Goal: Task Accomplishment & Management: Use online tool/utility

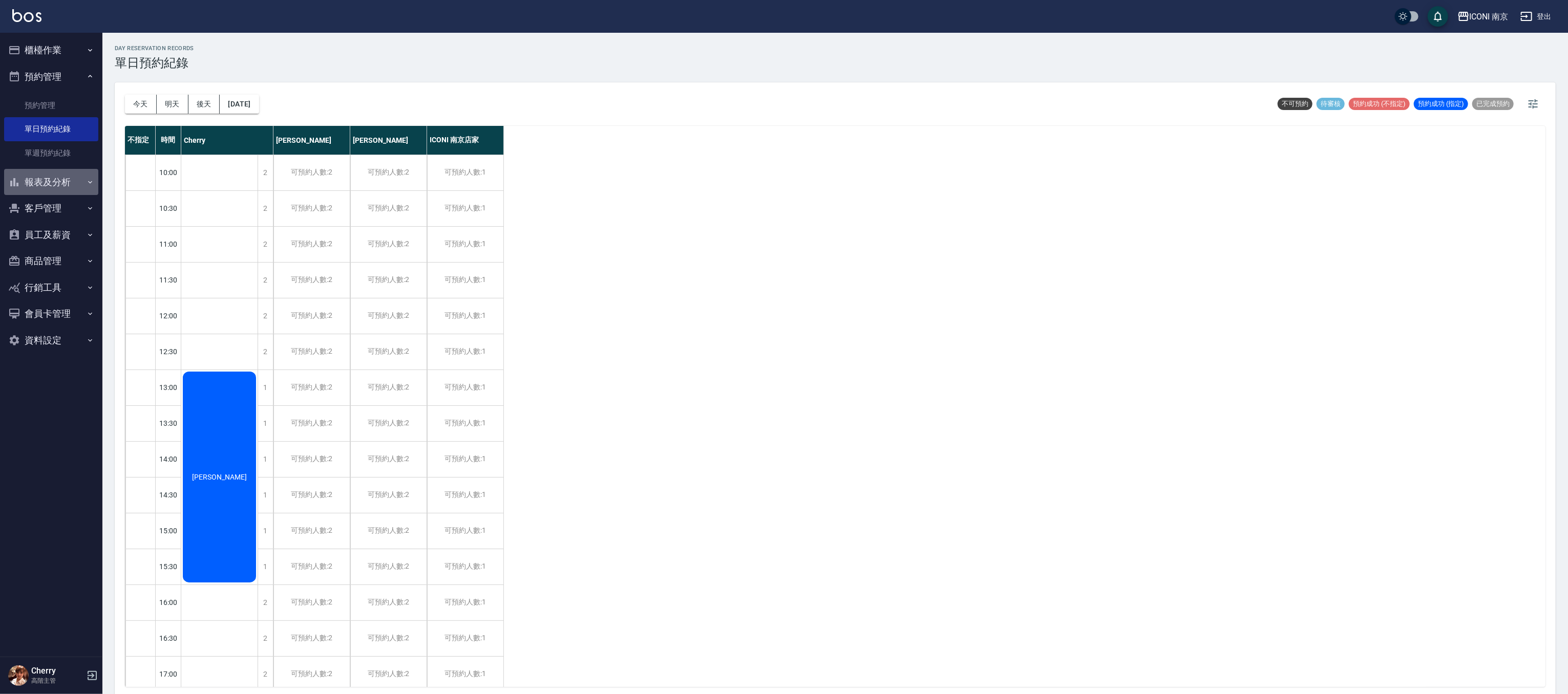
click at [50, 173] on button "報表及分析" at bounding box center [51, 182] width 94 height 27
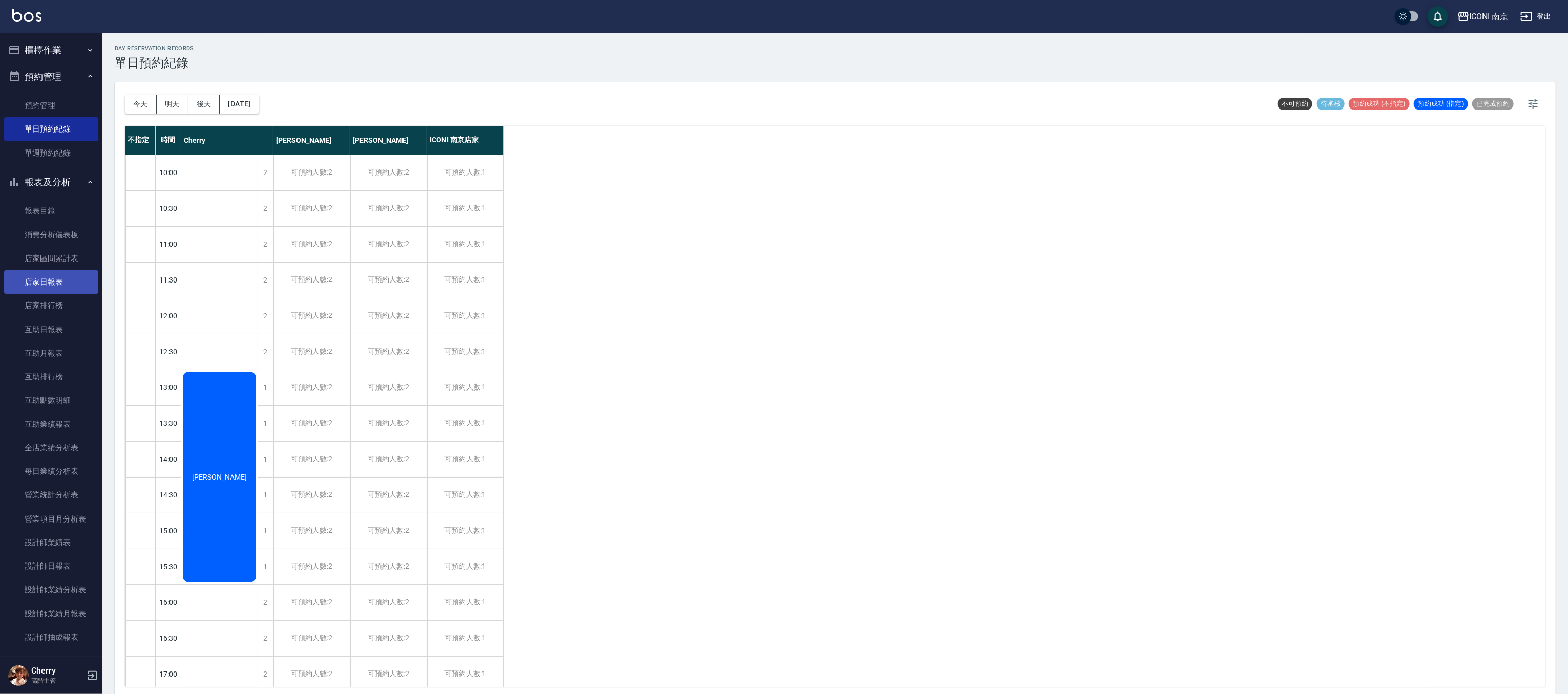
click at [45, 305] on link "店家排行榜" at bounding box center [51, 305] width 94 height 23
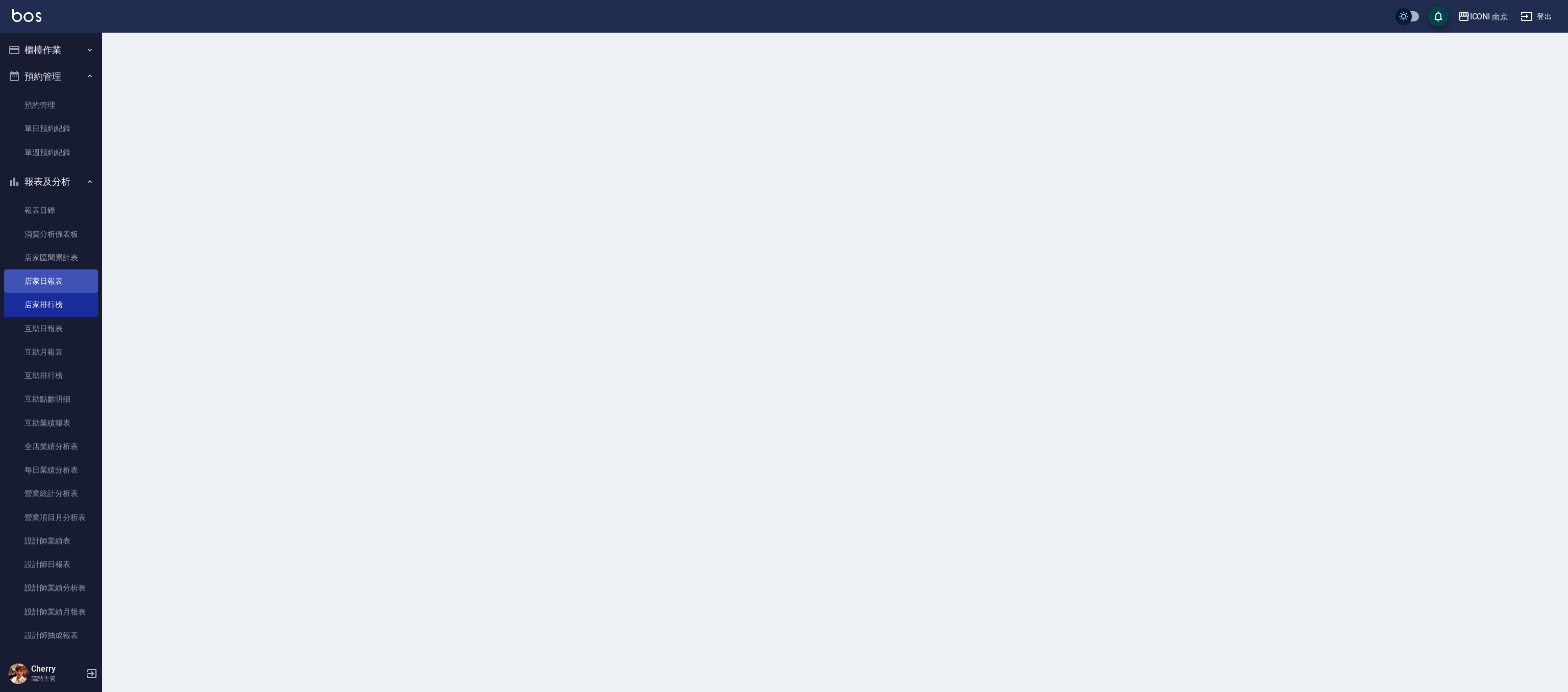
click at [47, 281] on link "店家日報表" at bounding box center [51, 281] width 94 height 23
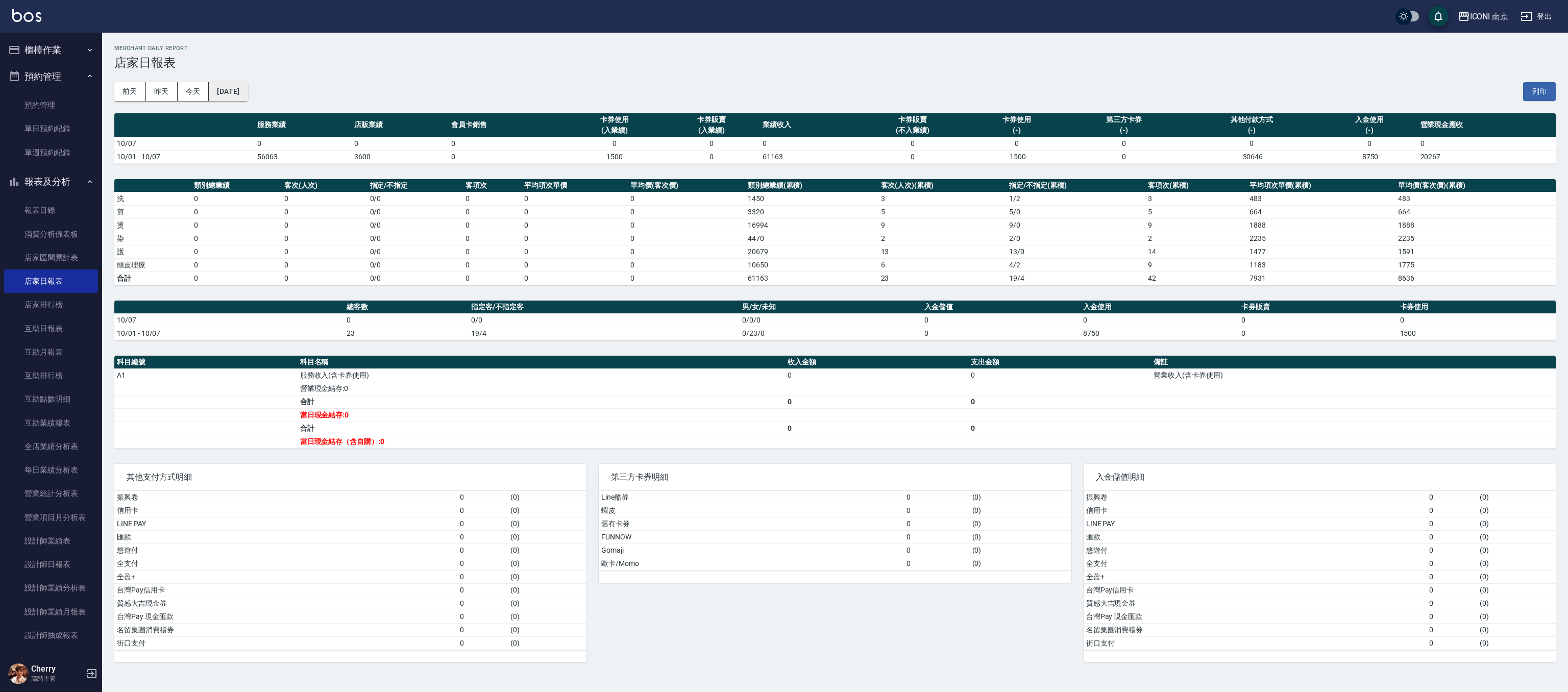
click at [240, 95] on button "2025/10/07" at bounding box center [228, 92] width 39 height 19
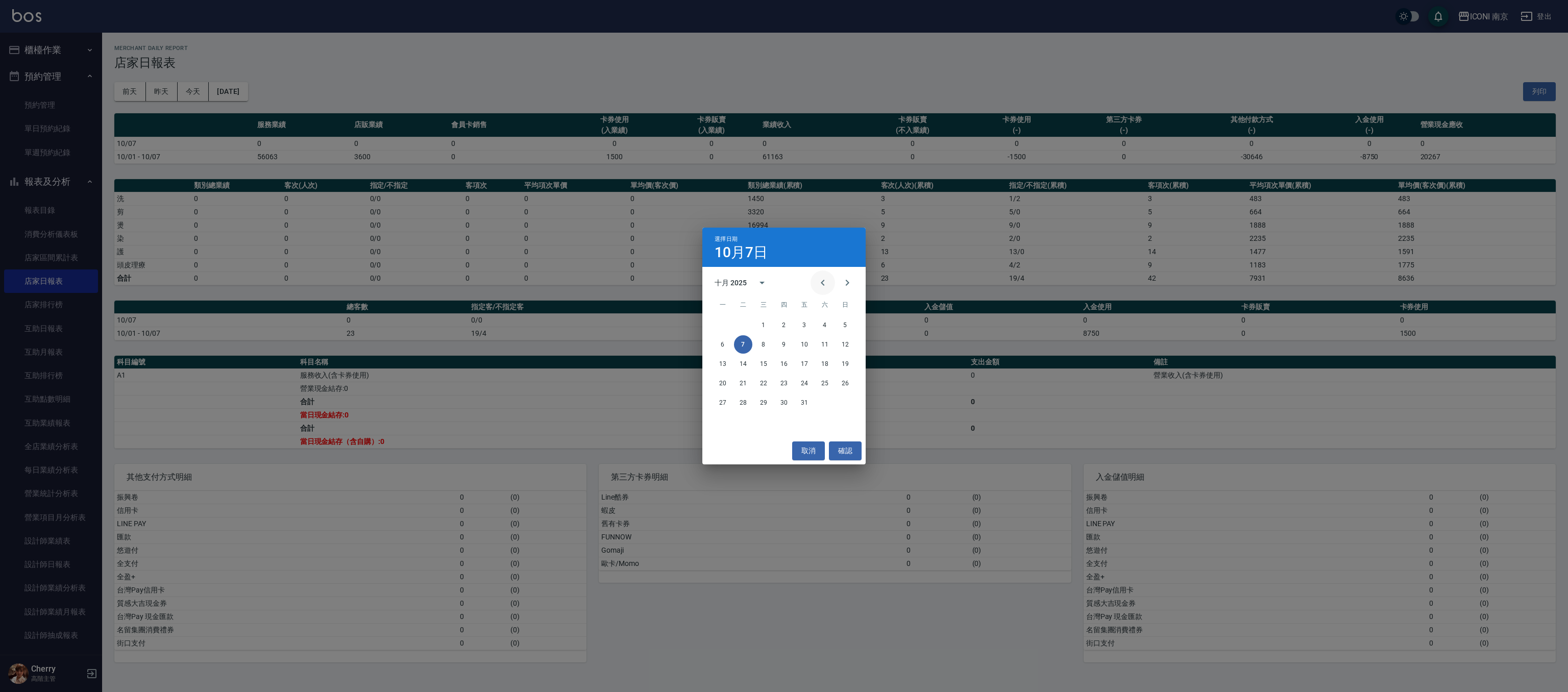
click at [814, 282] on button "Previous month" at bounding box center [823, 283] width 25 height 25
click at [793, 338] on div "4 5 6 7 8 9 10" at bounding box center [784, 344] width 163 height 19
click at [782, 343] on button "7" at bounding box center [784, 344] width 19 height 19
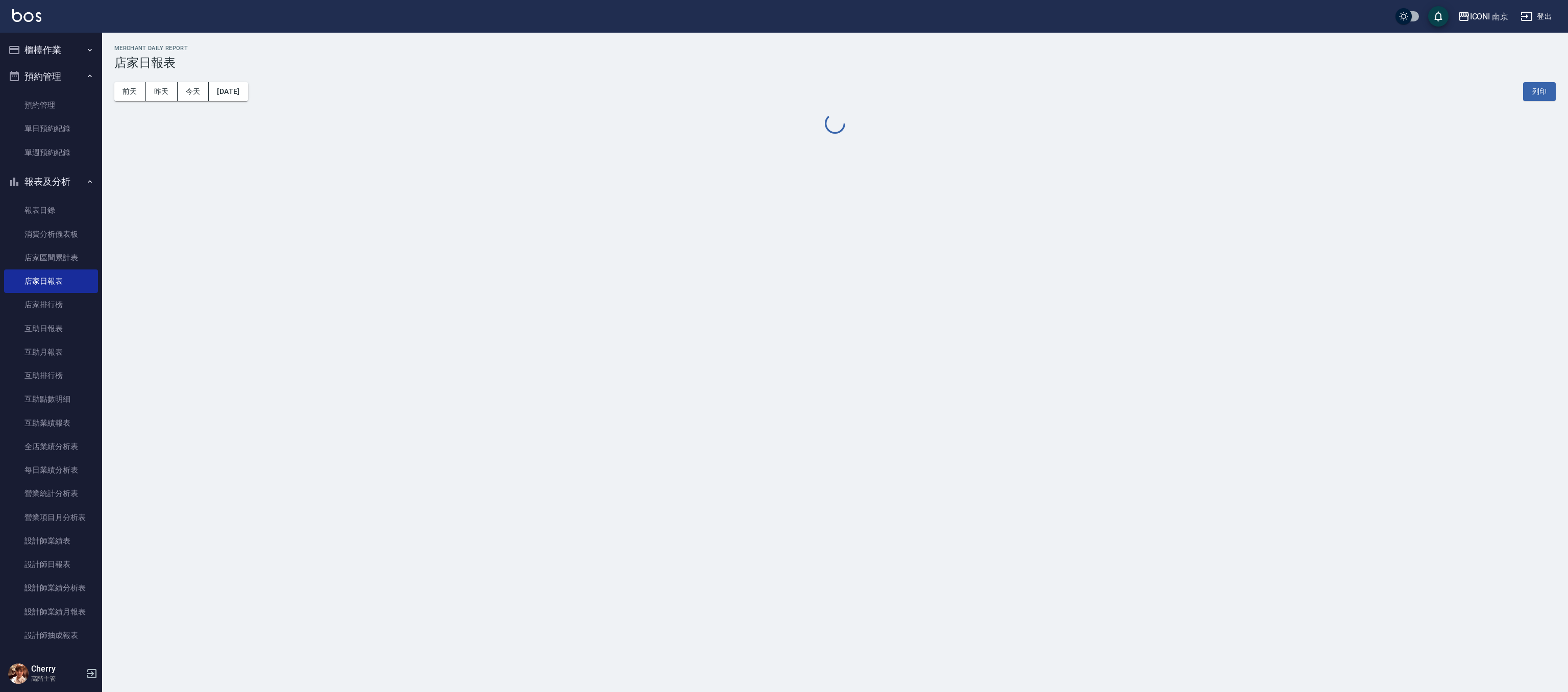
click at [781, 344] on div "ICONI 南京 2025-08-07 店家日報表 列印時間： 2025-10-07-17:47 Merchant Daily Report 店家日報表 前天…" at bounding box center [784, 346] width 1568 height 692
click at [248, 88] on button "2025/08/07" at bounding box center [228, 92] width 39 height 19
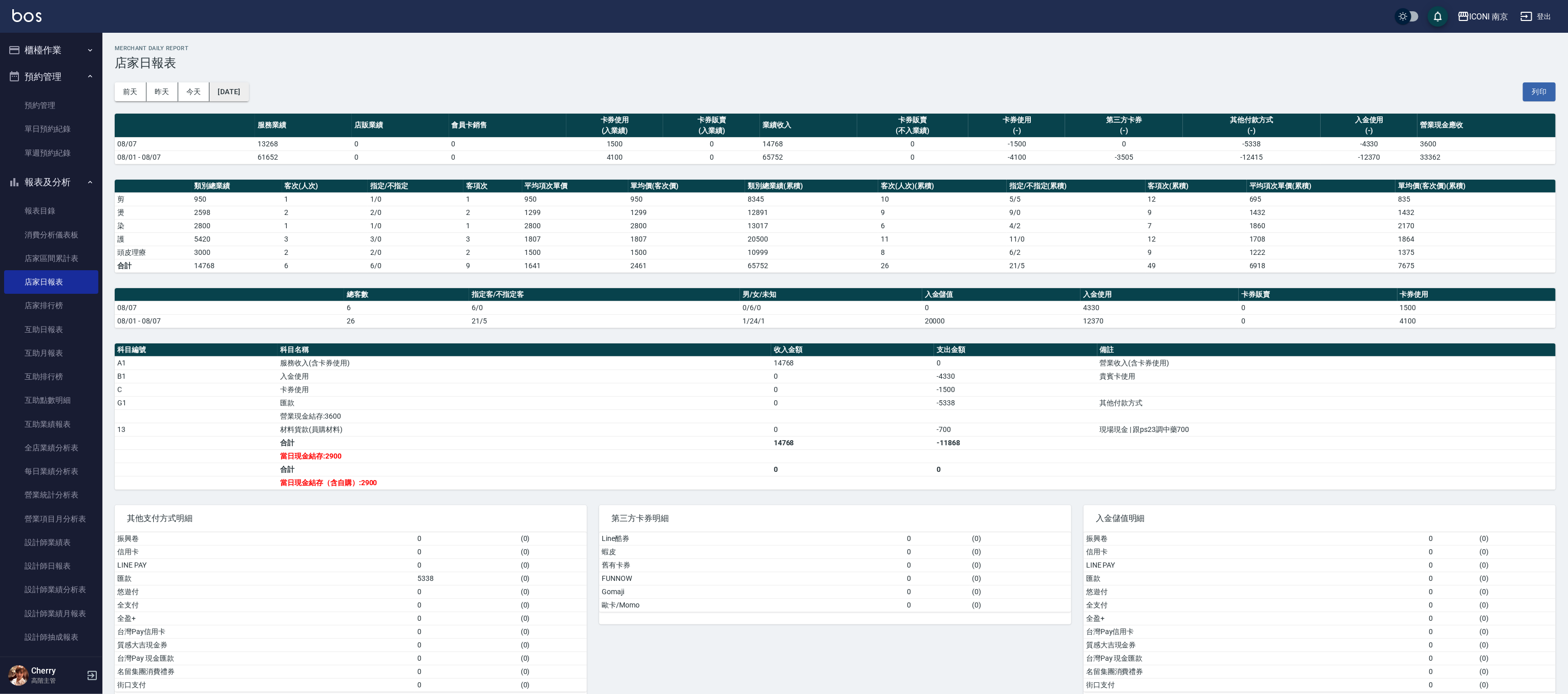
click at [248, 96] on button "2025/08/07" at bounding box center [228, 92] width 39 height 19
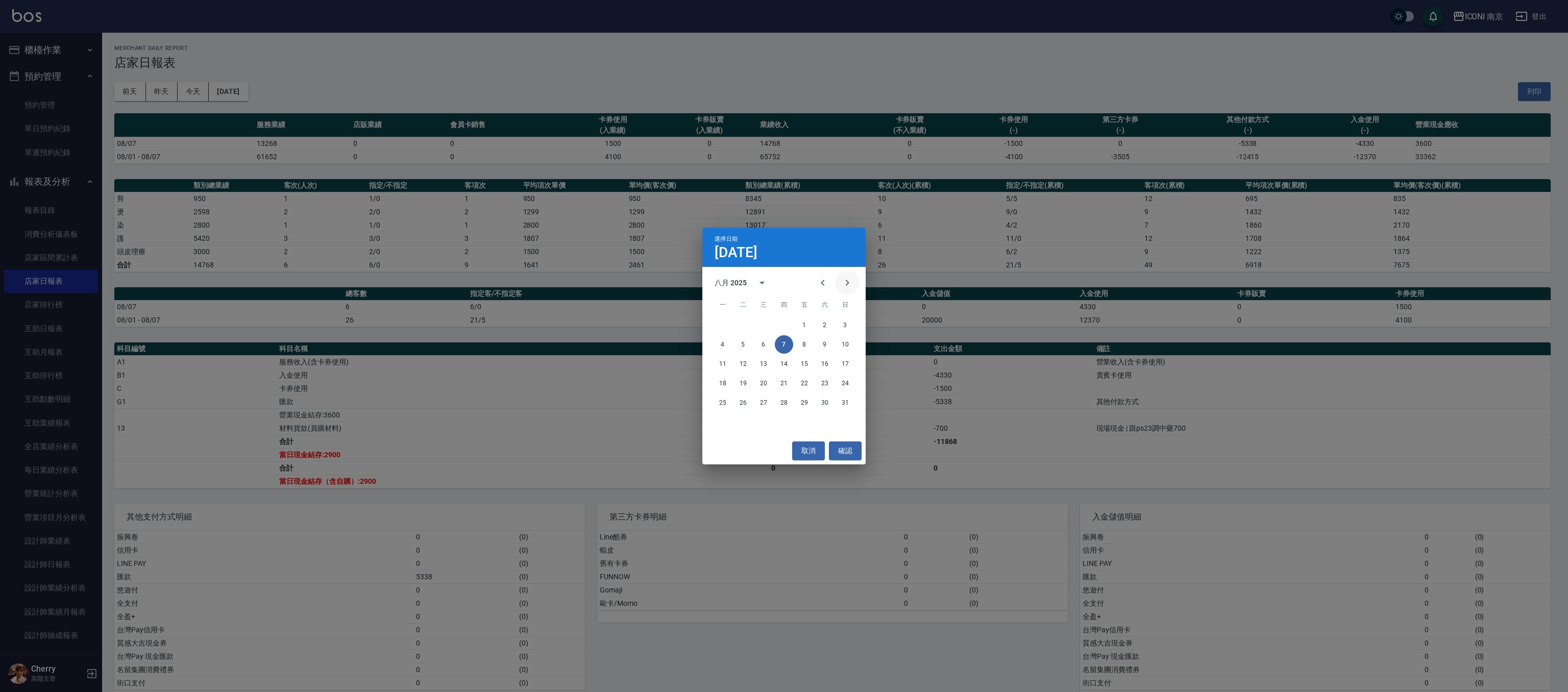
click at [851, 285] on icon "Next month" at bounding box center [847, 283] width 12 height 12
click at [844, 326] on button "7" at bounding box center [845, 325] width 19 height 19
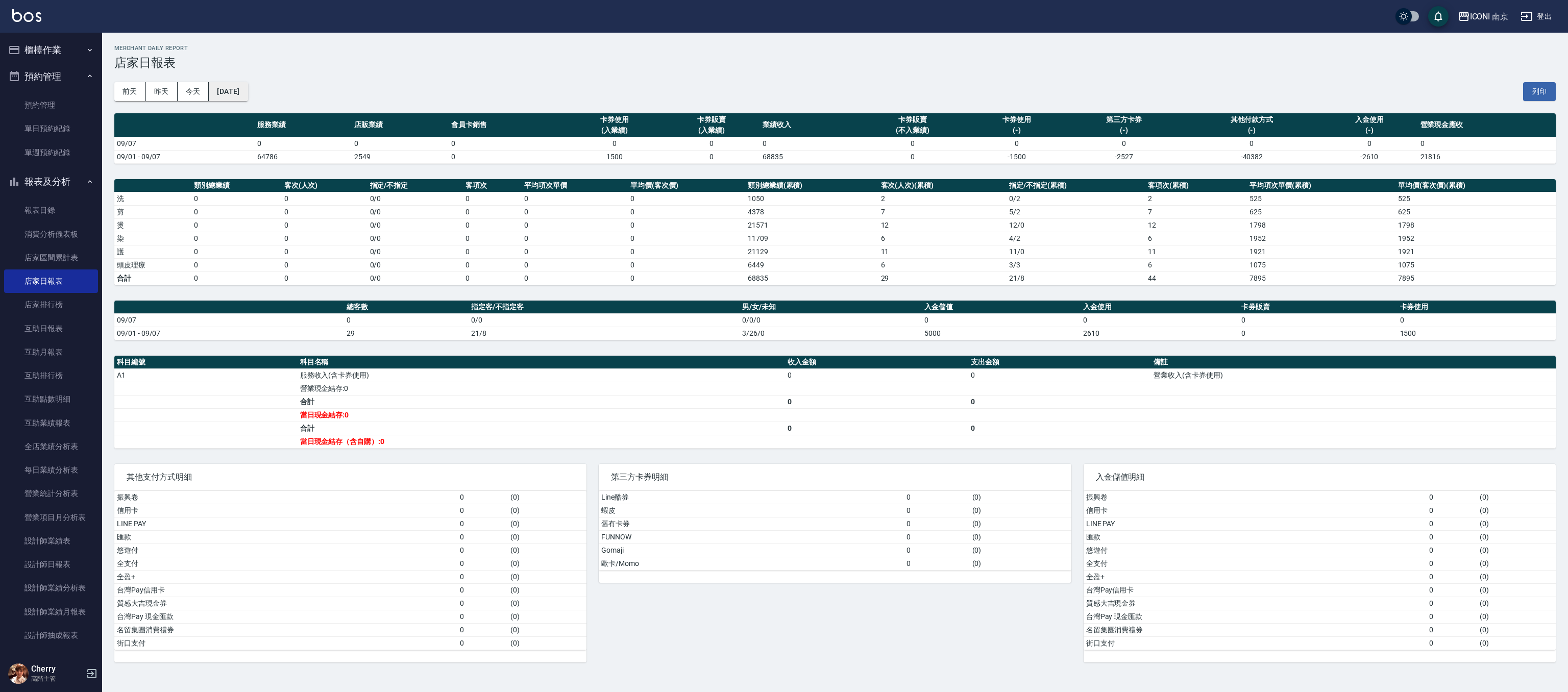
click at [237, 94] on button "2025/09/07" at bounding box center [228, 92] width 39 height 19
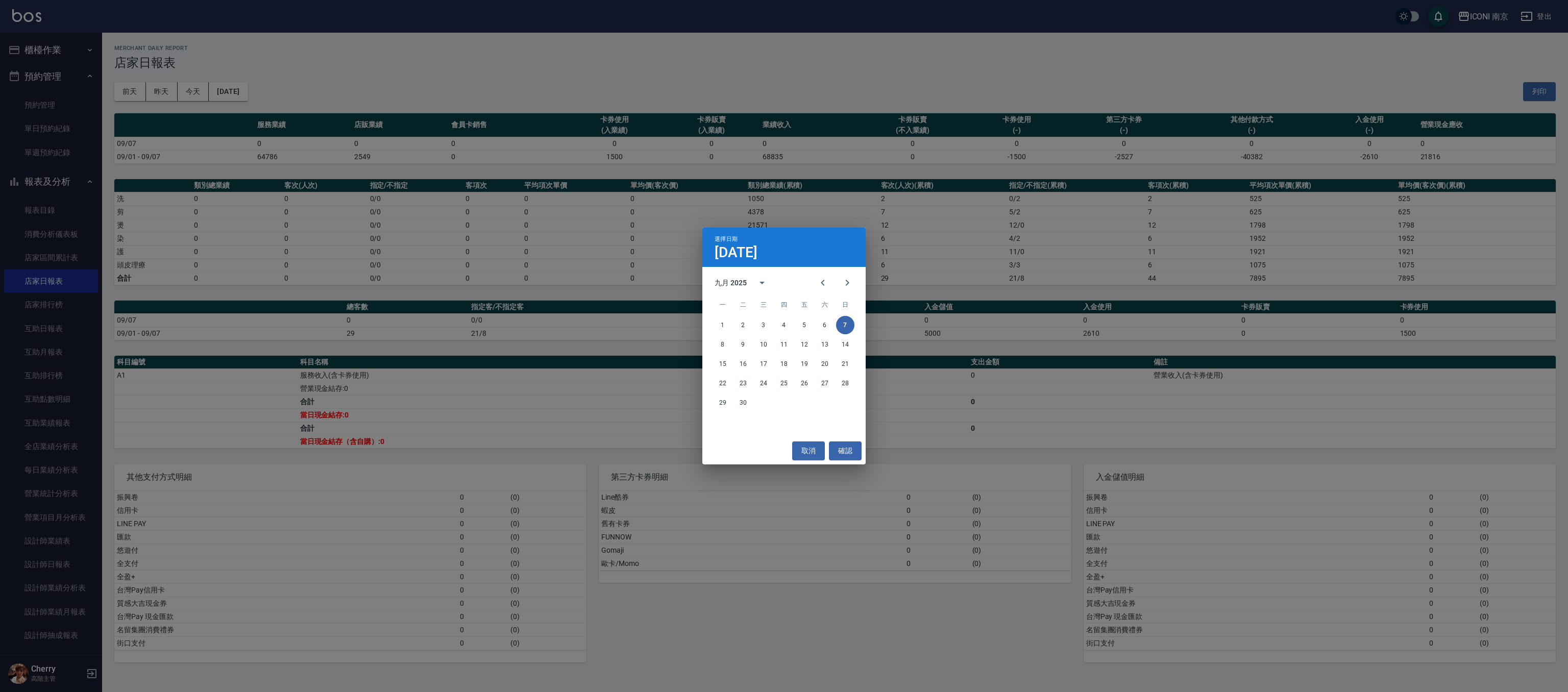
click at [418, 42] on div "選擇日期 9月7日 九月 2025 一 二 三 四 五 六 日 1 2 3 4 5 6 7 8 9 10 11 12 13 14 15 16 17 18 19…" at bounding box center [784, 346] width 1568 height 692
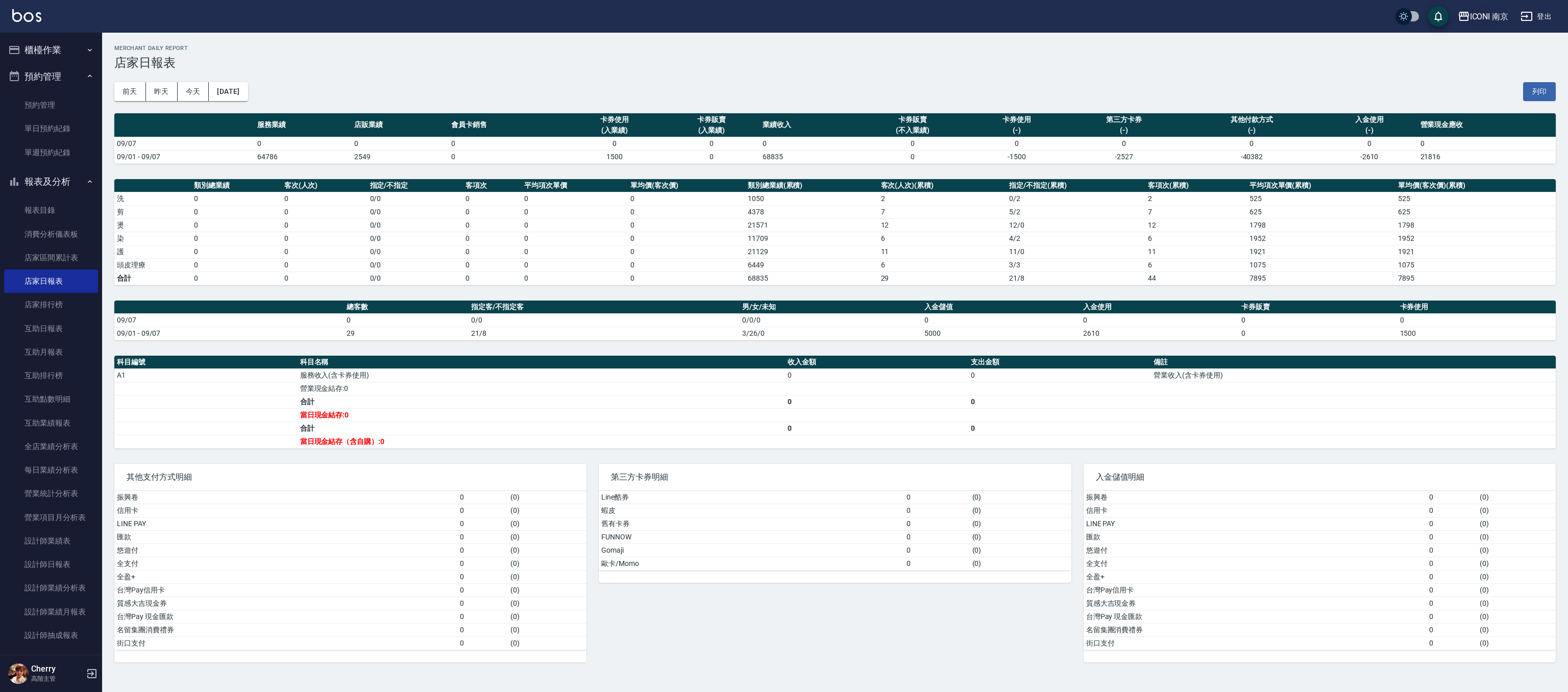
click at [1503, 12] on div "ICONI 南京" at bounding box center [1489, 16] width 39 height 13
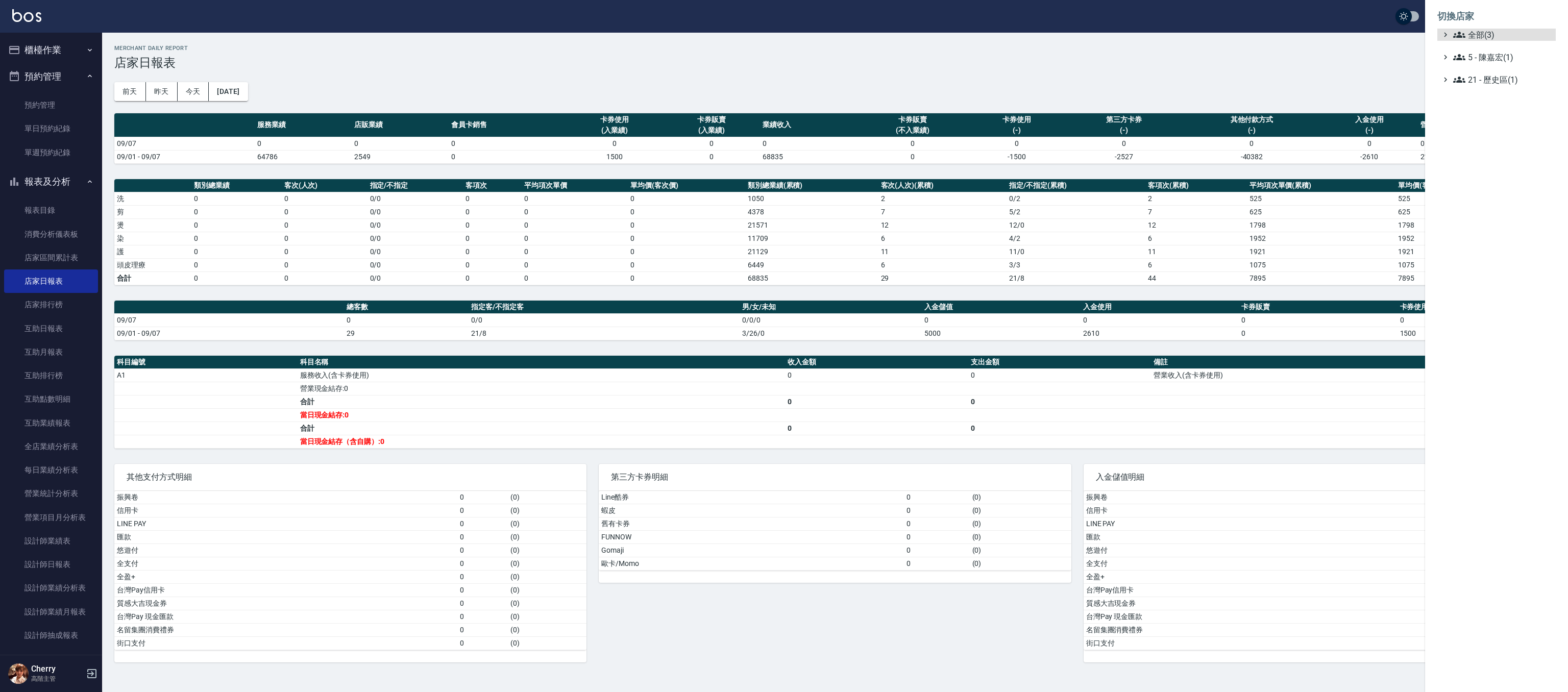
click at [1478, 41] on ul "全部(3) 5 - 陳嘉宏(1) 21 - 歷史區(1)" at bounding box center [1497, 57] width 119 height 57
click at [1477, 37] on span "全部(3)" at bounding box center [1503, 35] width 99 height 12
click at [1473, 61] on span "PS23" at bounding box center [1502, 64] width 100 height 12
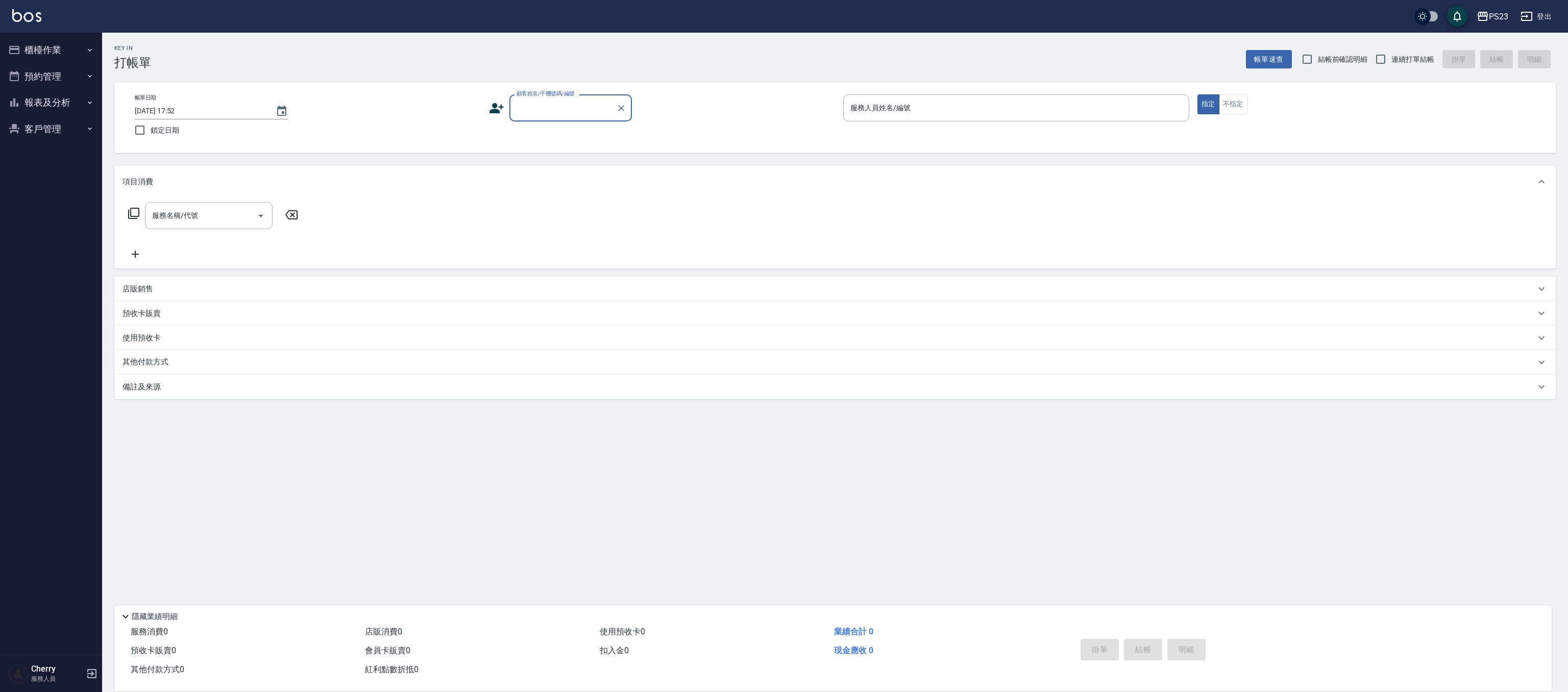
click at [60, 106] on button "報表及分析" at bounding box center [51, 102] width 94 height 27
click at [63, 106] on button "報表及分析" at bounding box center [51, 102] width 94 height 27
click at [54, 230] on link "設計師日報表" at bounding box center [51, 226] width 94 height 23
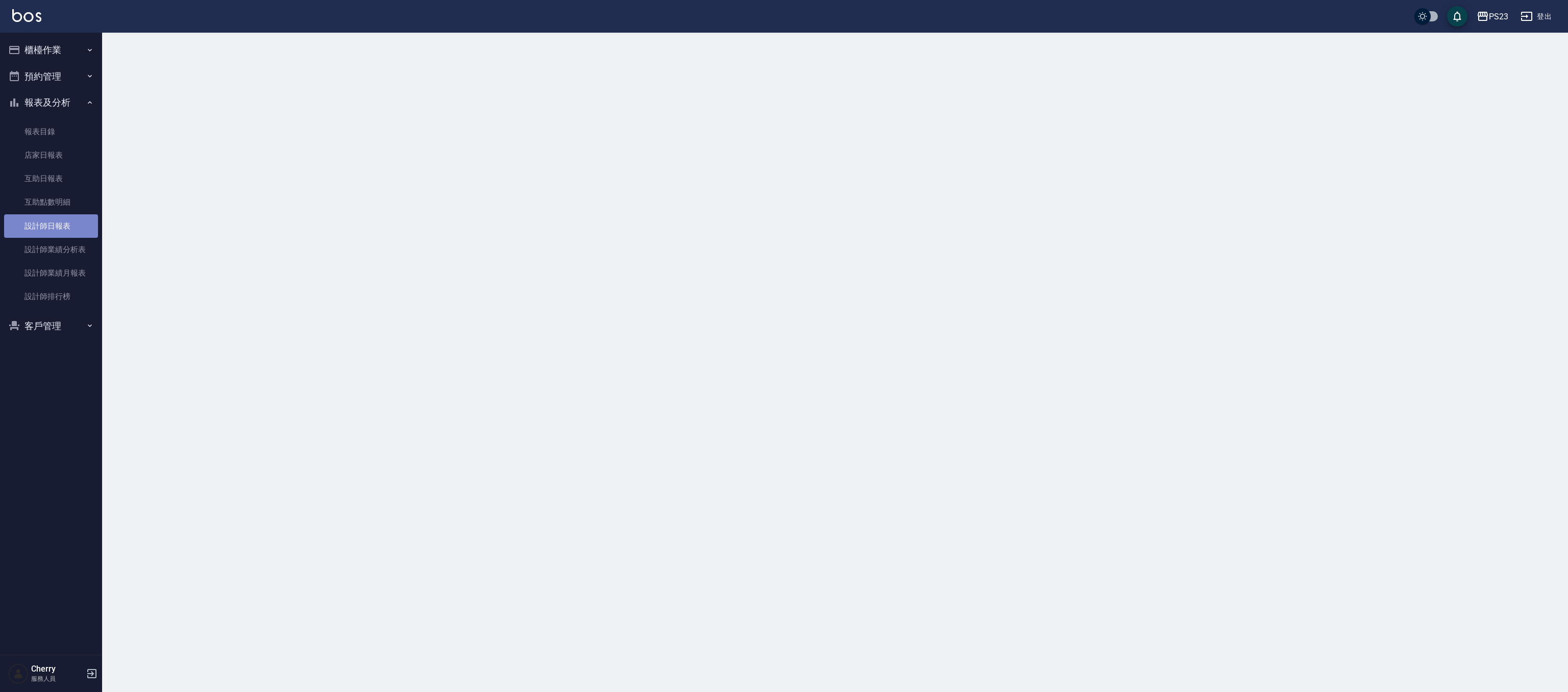
click at [54, 230] on link "設計師日報表" at bounding box center [51, 226] width 94 height 23
click at [31, 47] on button "櫃檯作業" at bounding box center [51, 50] width 94 height 27
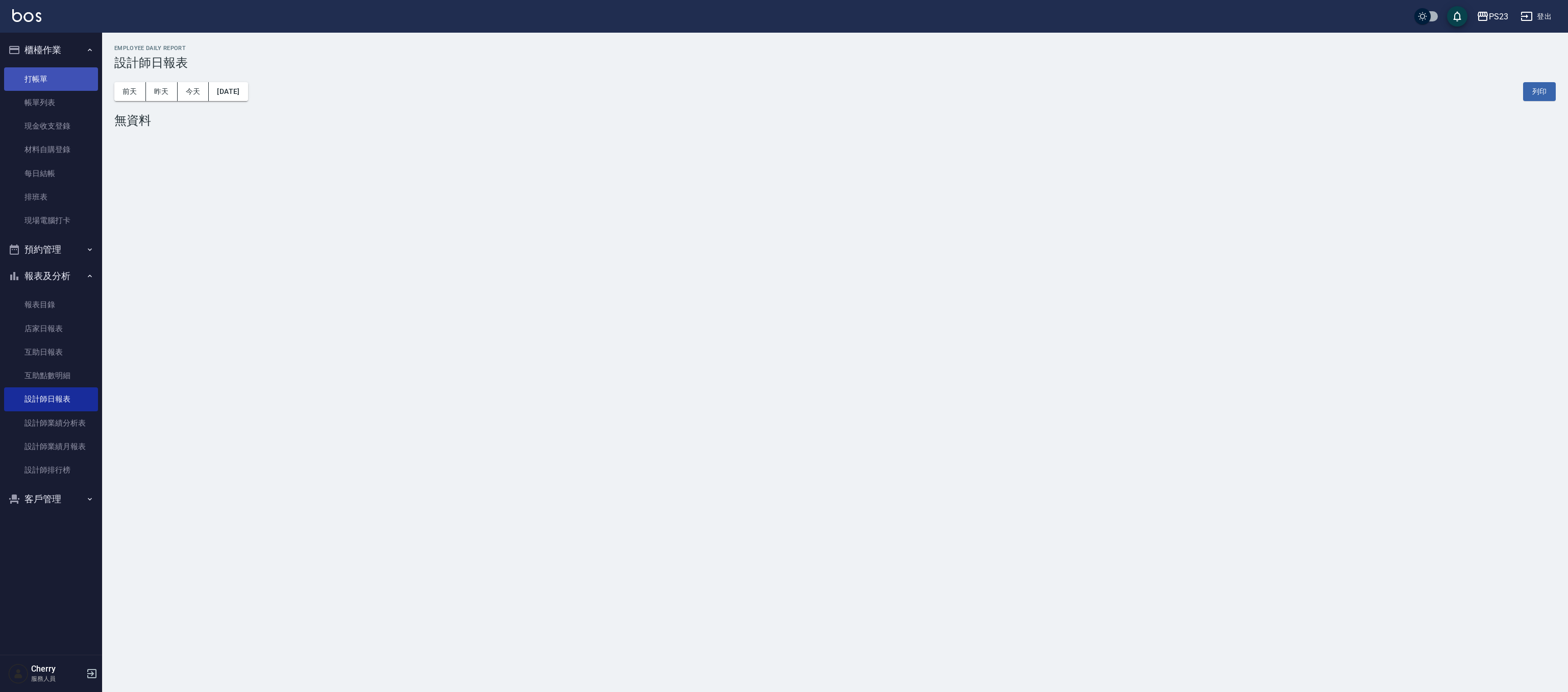
click at [53, 76] on link "打帳單" at bounding box center [51, 79] width 94 height 23
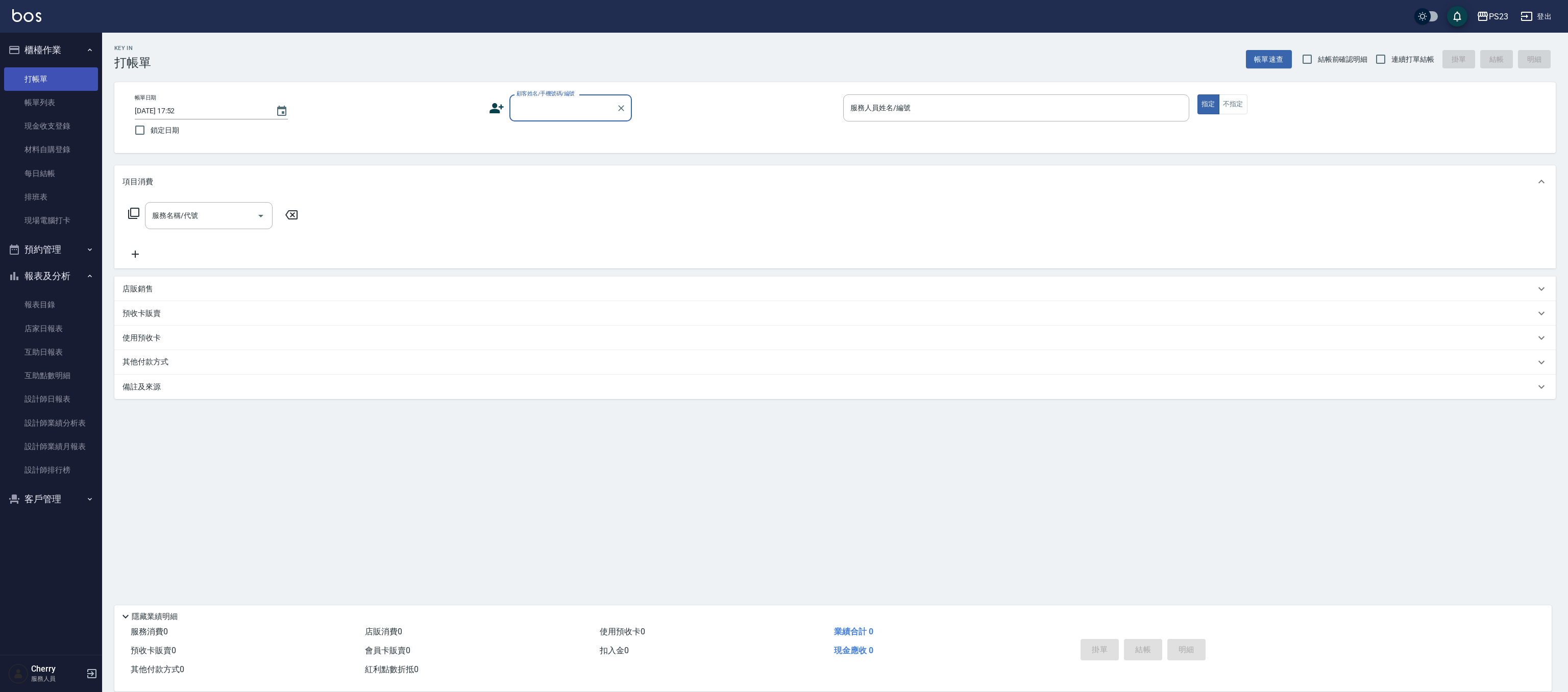
click at [63, 77] on link "打帳單" at bounding box center [51, 79] width 94 height 23
click at [510, 429] on div "Key In 打帳單 帳單速查 結帳前確認明細 連續打單結帳 掛單 結帳 明細 帳單日期 2025/10/07 17:52 鎖定日期 顧客姓名/手機號碼/編號…" at bounding box center [835, 265] width 1466 height 464
click at [1497, 18] on div "PS23" at bounding box center [1499, 16] width 19 height 13
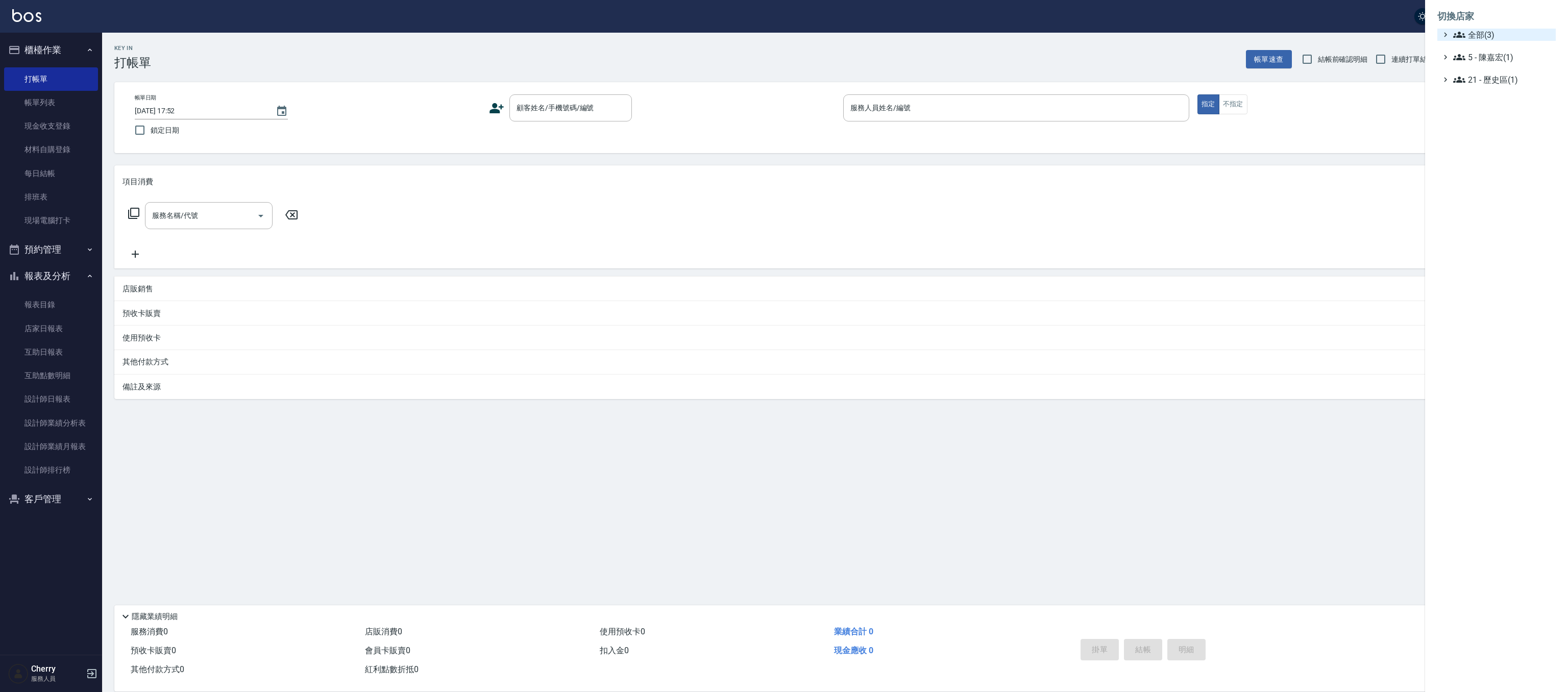
click at [1478, 34] on span "全部(3)" at bounding box center [1503, 35] width 99 height 12
click at [1480, 62] on span "PS23" at bounding box center [1502, 64] width 100 height 12
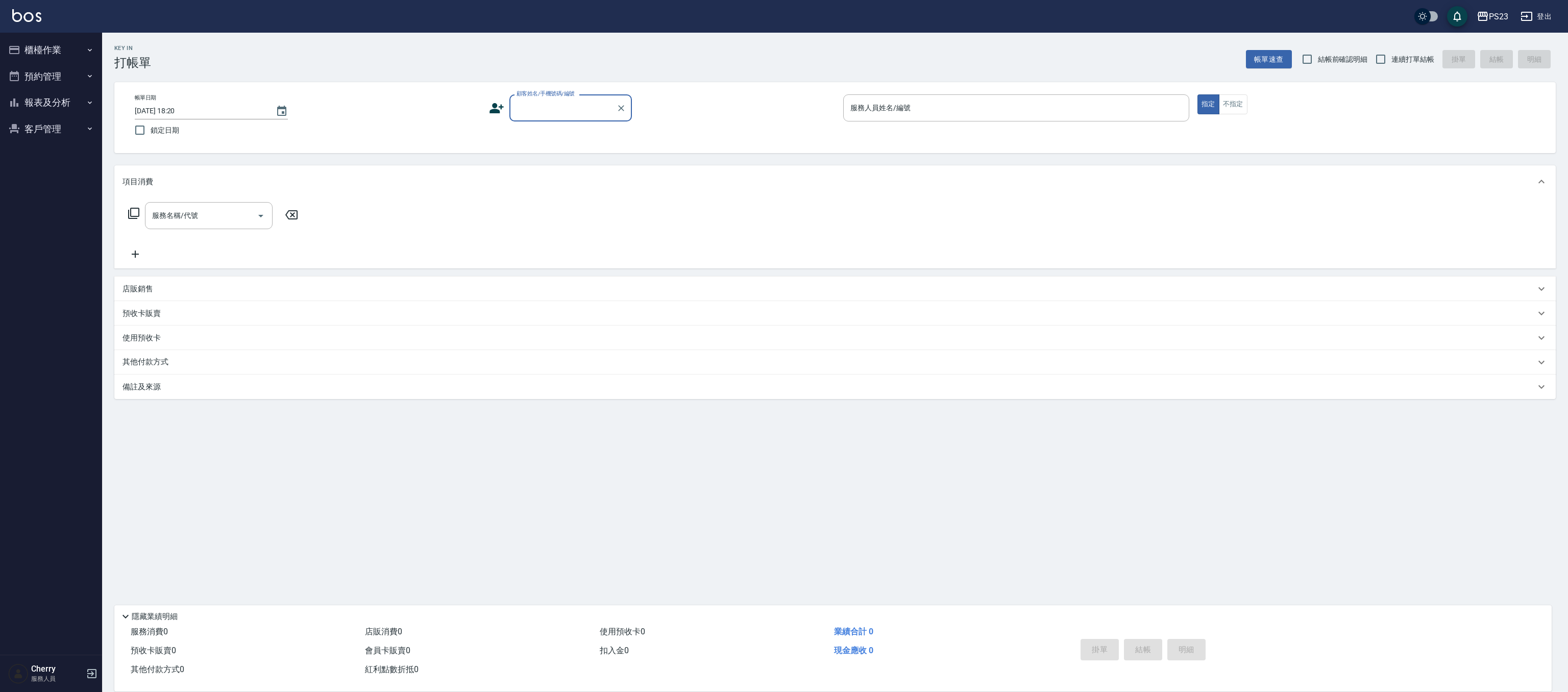
click at [570, 112] on input "顧客姓名/手機號碼/編號" at bounding box center [562, 108] width 98 height 18
click at [630, 57] on div "Key In 打帳單 帳單速查 結帳前確認明細 連續打單結帳 掛單 結帳 明細" at bounding box center [829, 51] width 1454 height 37
click at [1500, 18] on div "PS23" at bounding box center [1499, 16] width 19 height 13
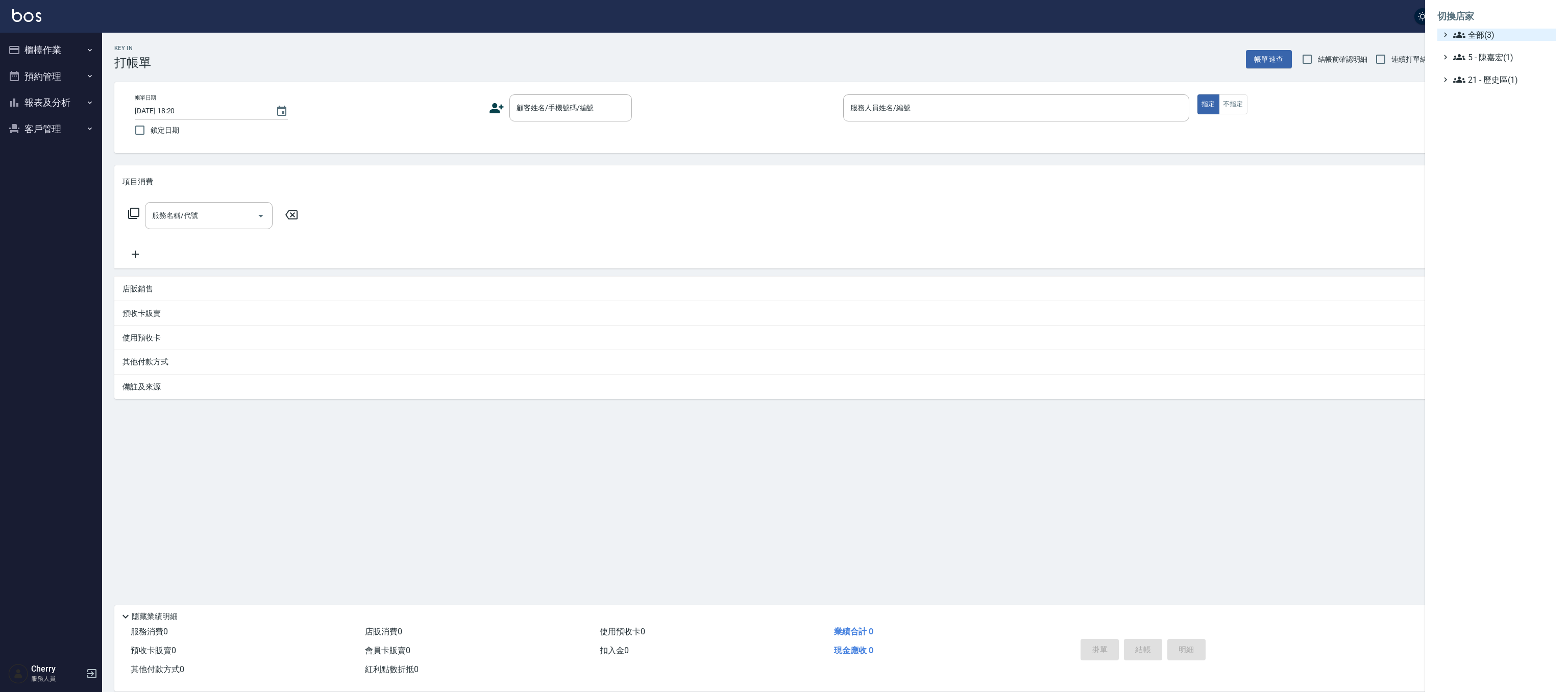
click at [1482, 37] on span "全部(3)" at bounding box center [1503, 35] width 99 height 12
click at [1480, 46] on span "ICONI 南京" at bounding box center [1502, 47] width 100 height 12
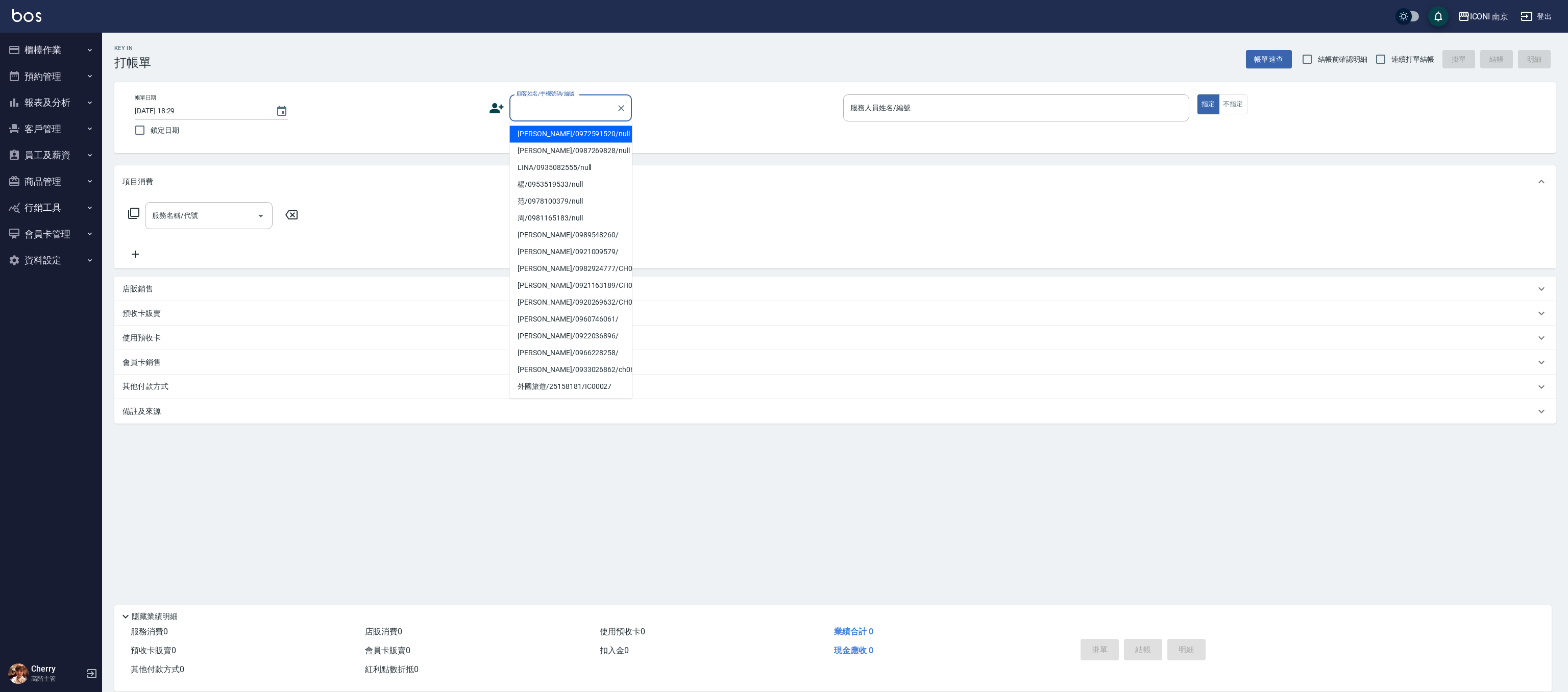
click at [548, 115] on input "顧客姓名/手機號碼/編號" at bounding box center [562, 108] width 98 height 18
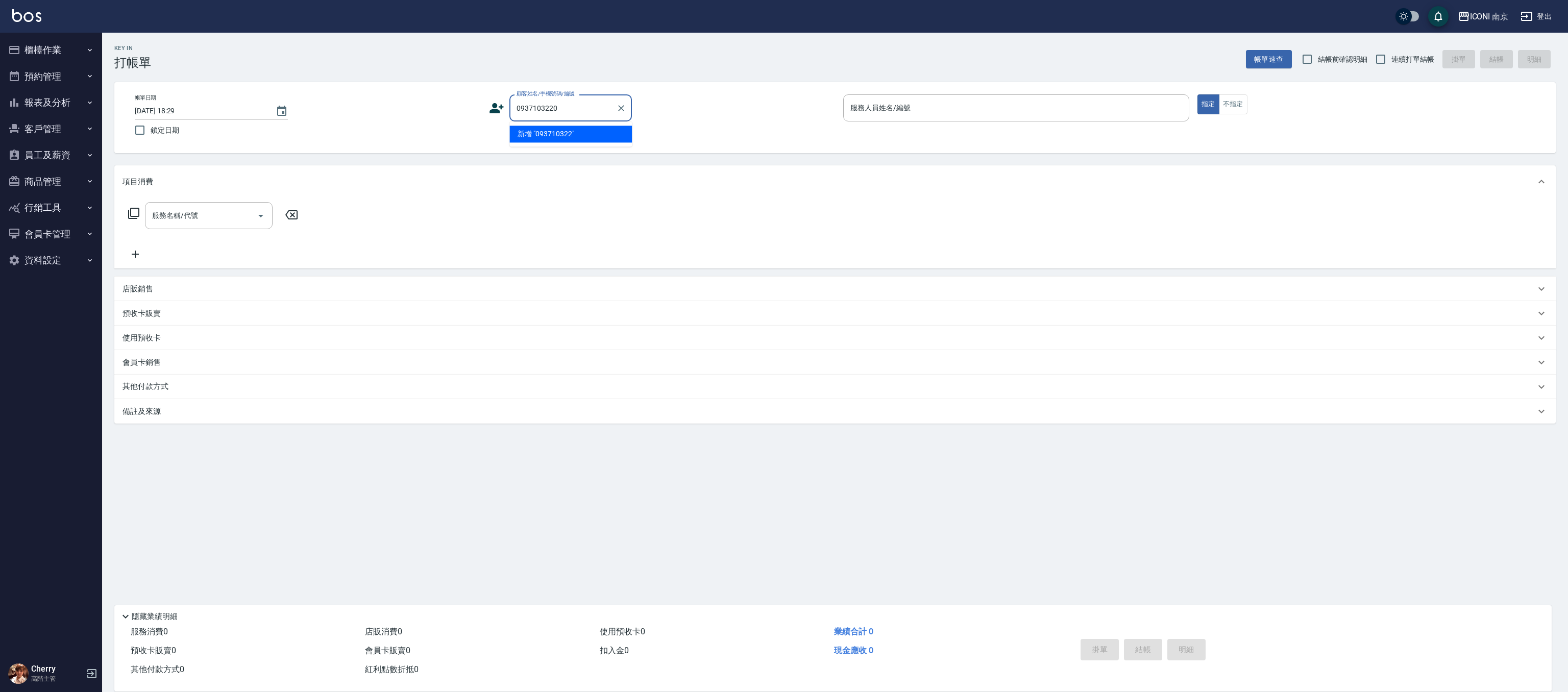
type input "0937103220"
click at [580, 99] on input "0937103220" at bounding box center [562, 108] width 98 height 18
